Goal: Find specific page/section

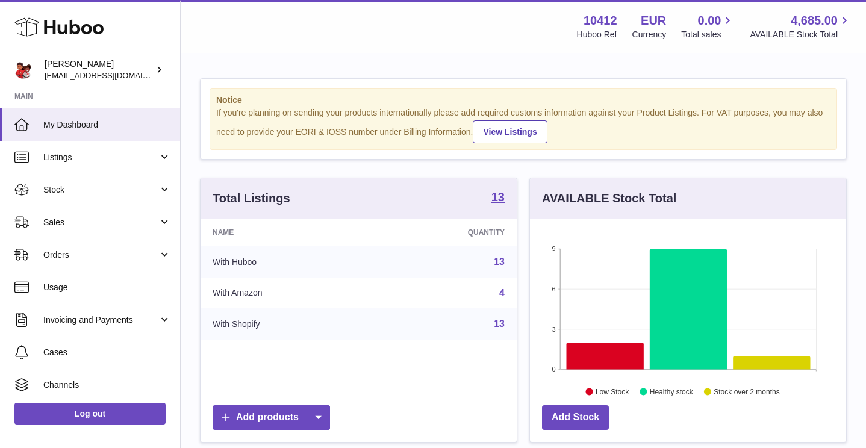
scroll to position [188, 316]
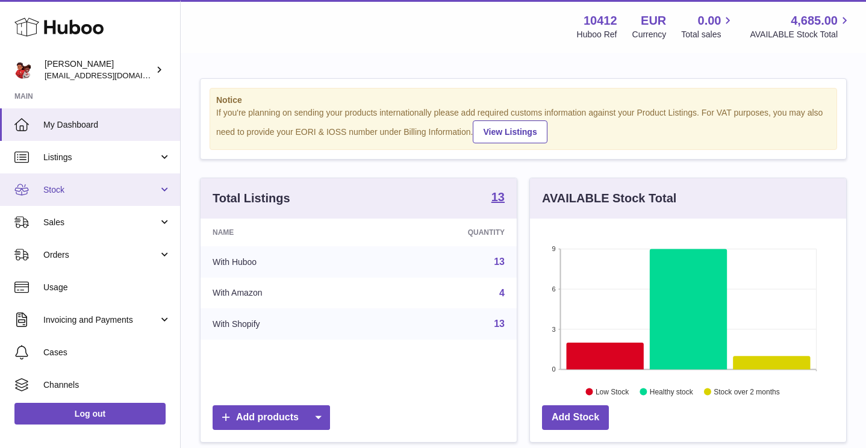
click at [89, 180] on link "Stock" at bounding box center [90, 189] width 180 height 33
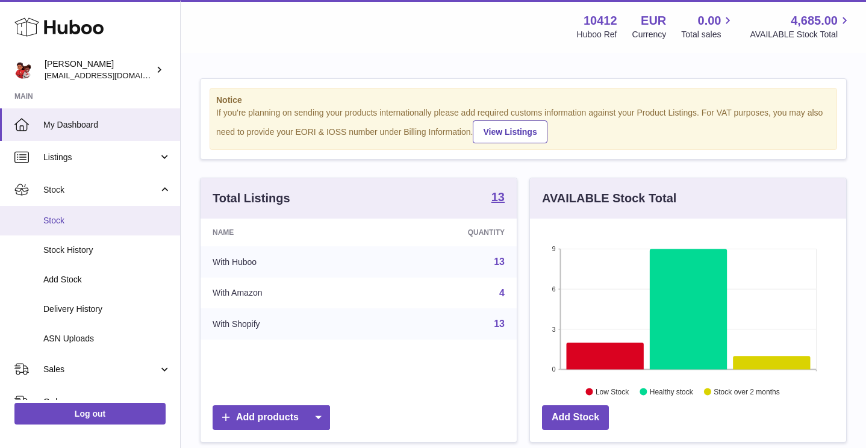
click at [79, 225] on span "Stock" at bounding box center [107, 220] width 128 height 11
click at [96, 220] on span "Stock" at bounding box center [107, 220] width 128 height 11
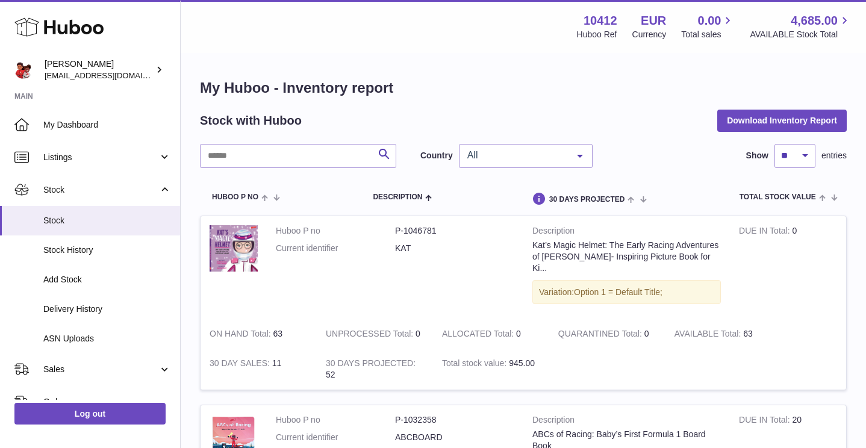
click at [563, 154] on span "All" at bounding box center [516, 155] width 104 height 12
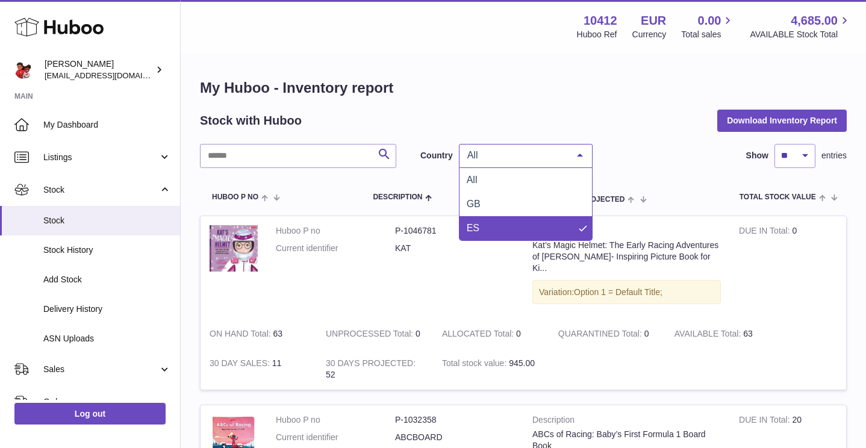
click at [533, 228] on span "ES" at bounding box center [525, 228] width 132 height 24
